Goal: Information Seeking & Learning: Learn about a topic

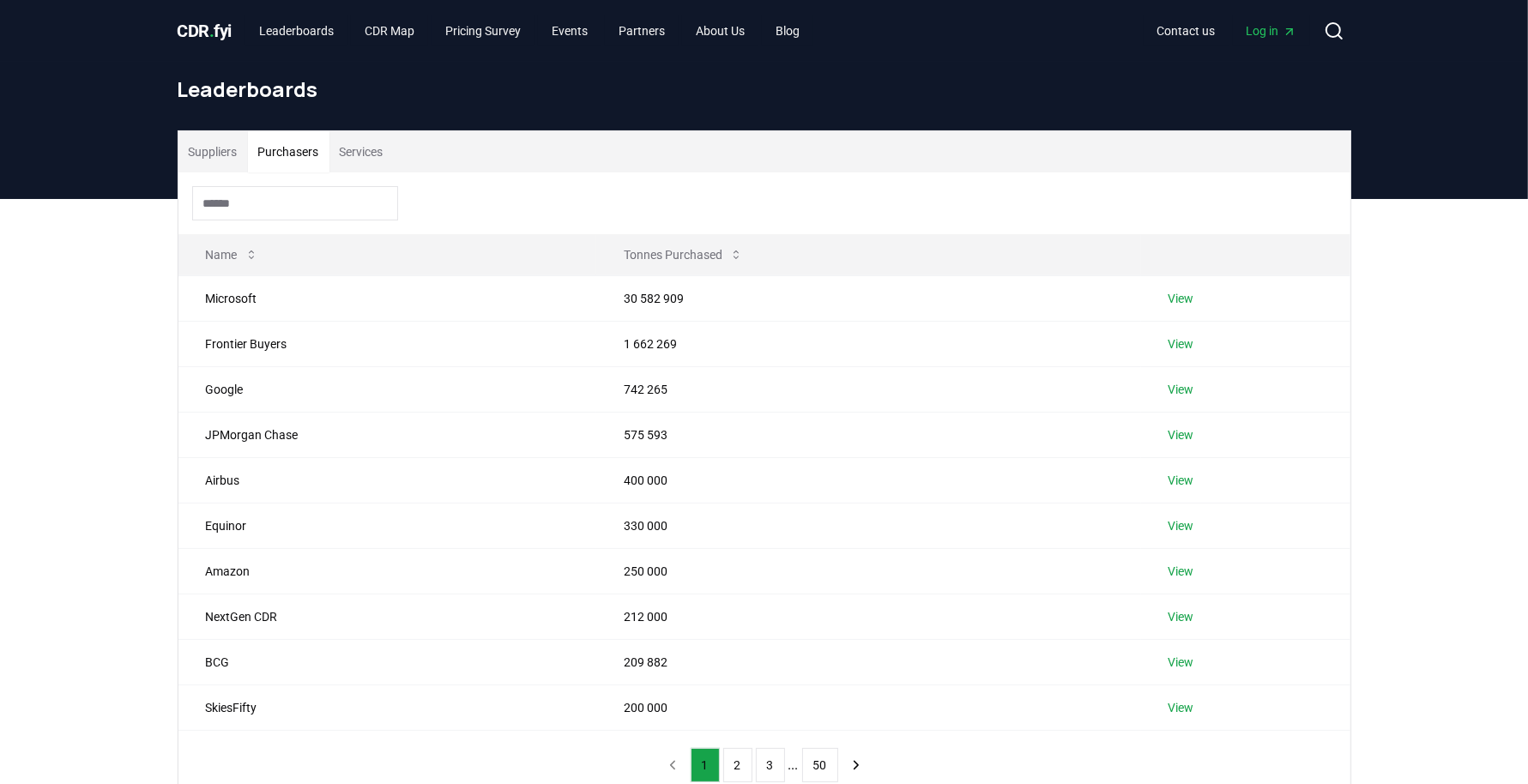
click at [293, 149] on button "Purchasers" at bounding box center [288, 152] width 81 height 42
click at [354, 146] on button "Services" at bounding box center [361, 152] width 64 height 42
click at [303, 146] on button "Purchasers" at bounding box center [288, 152] width 81 height 42
click at [311, 294] on td "Microsoft" at bounding box center [387, 298] width 418 height 45
click at [1188, 290] on link "View" at bounding box center [1181, 298] width 25 height 17
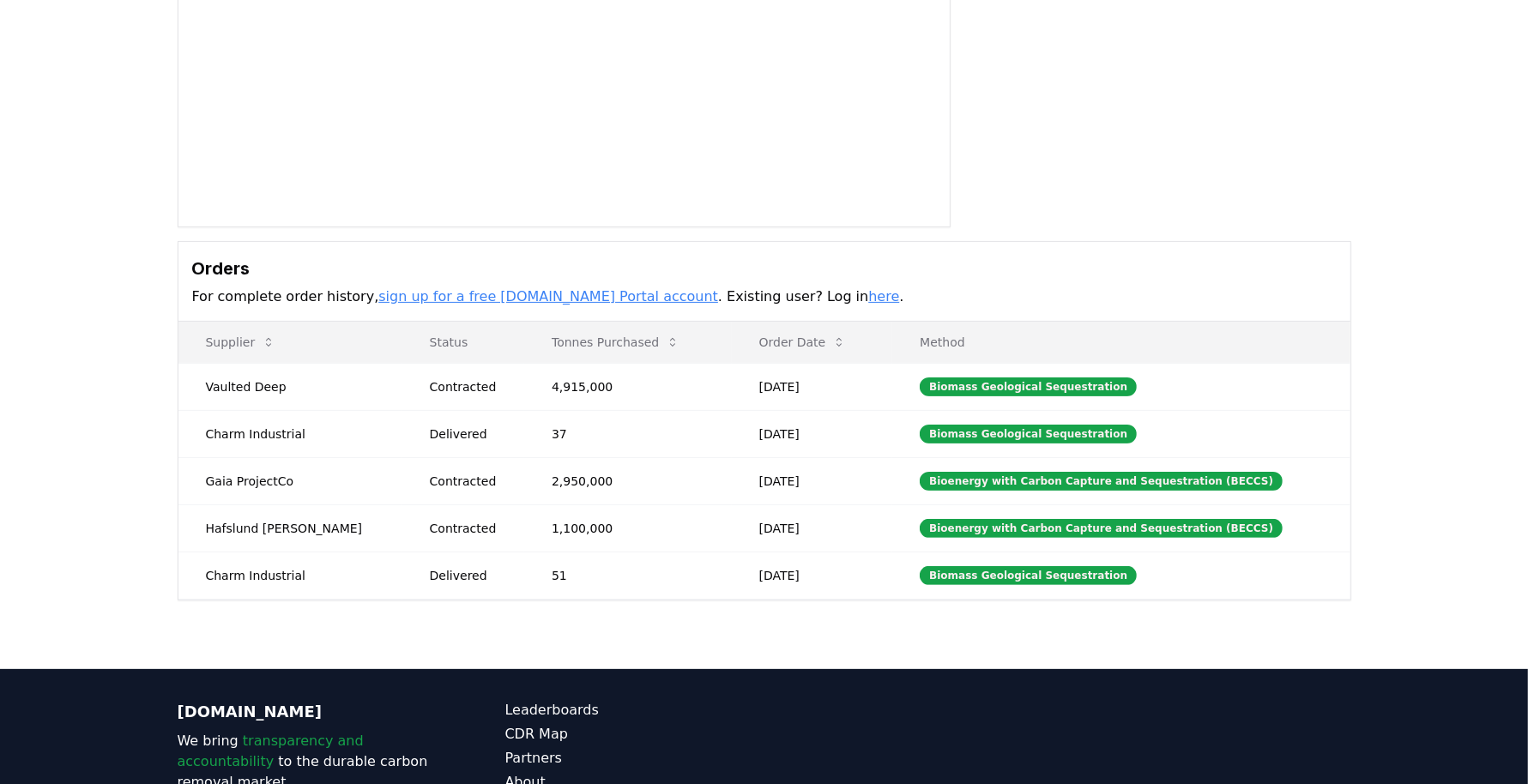
scroll to position [266, 0]
